Goal: Task Accomplishment & Management: Use online tool/utility

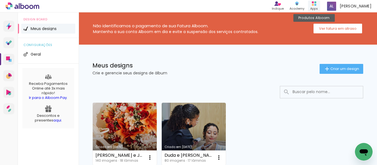
click at [314, 6] on div "Apps" at bounding box center [314, 8] width 8 height 5
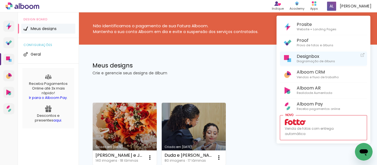
click at [309, 62] on span "Diagramação de álbuns" at bounding box center [316, 61] width 38 height 5
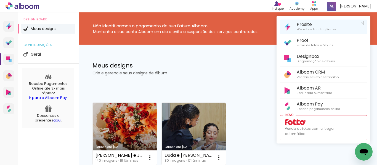
click at [315, 29] on span "Website + Landing Pages" at bounding box center [317, 29] width 40 height 5
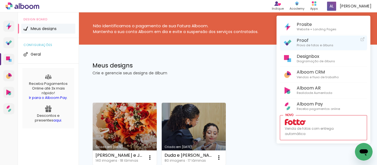
click at [318, 40] on span "Proof" at bounding box center [315, 40] width 37 height 5
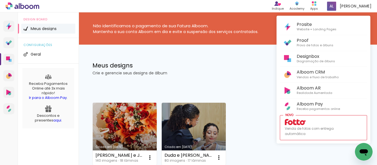
click at [139, 129] on div at bounding box center [188, 82] width 377 height 165
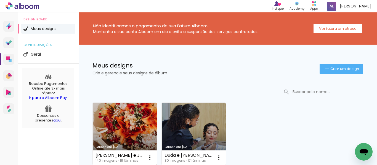
click at [139, 129] on link "Criado em [DATE]" at bounding box center [125, 134] width 64 height 62
